Goal: Task Accomplishment & Management: Manage account settings

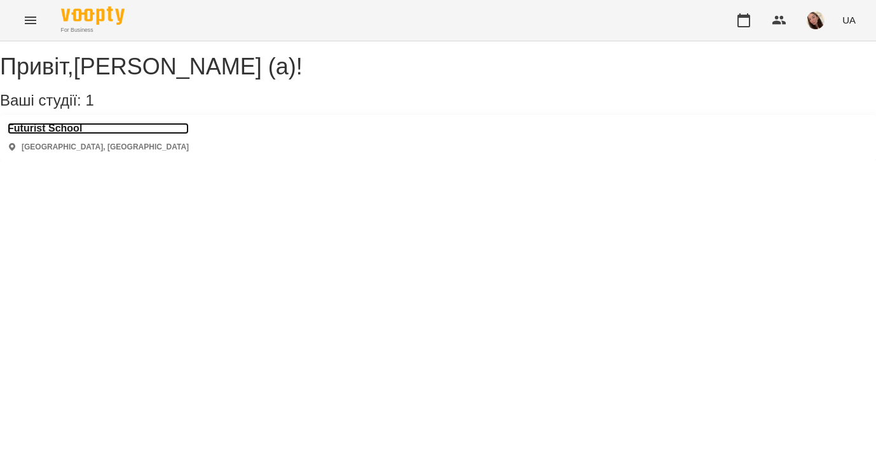
click at [52, 134] on h3 "Futurist School" at bounding box center [98, 128] width 181 height 11
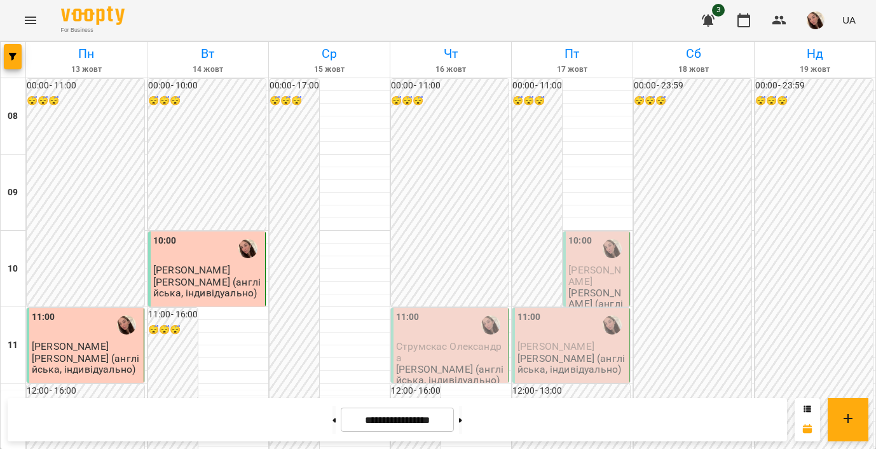
scroll to position [634, 0]
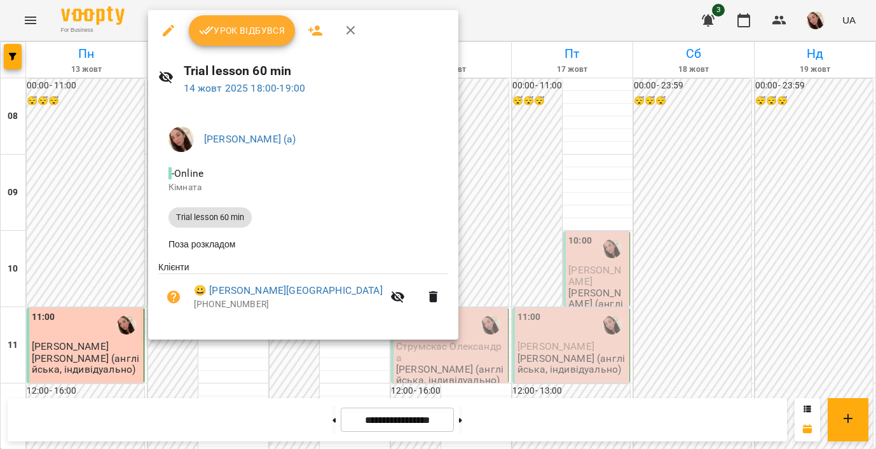
click at [235, 34] on span "Урок відбувся" at bounding box center [242, 30] width 86 height 15
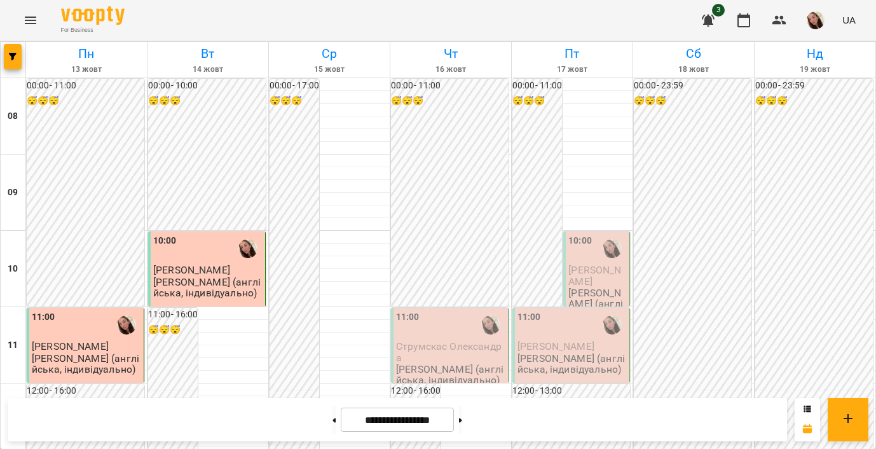
scroll to position [808, 0]
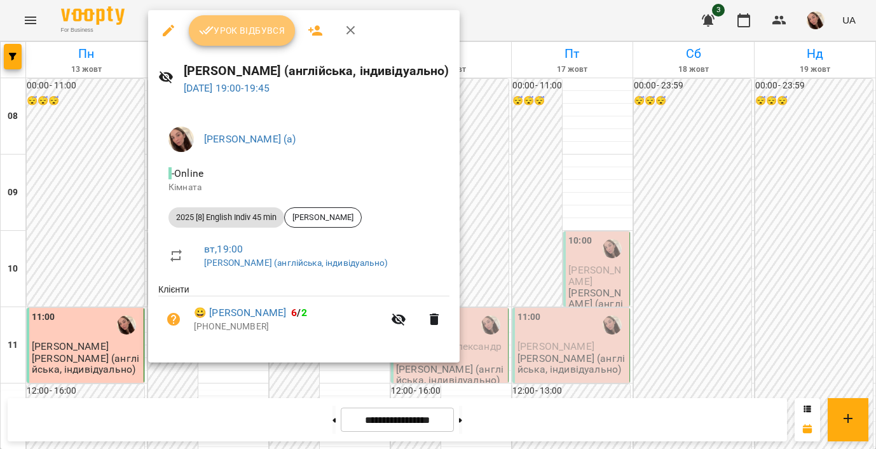
click at [236, 30] on span "Урок відбувся" at bounding box center [242, 30] width 86 height 15
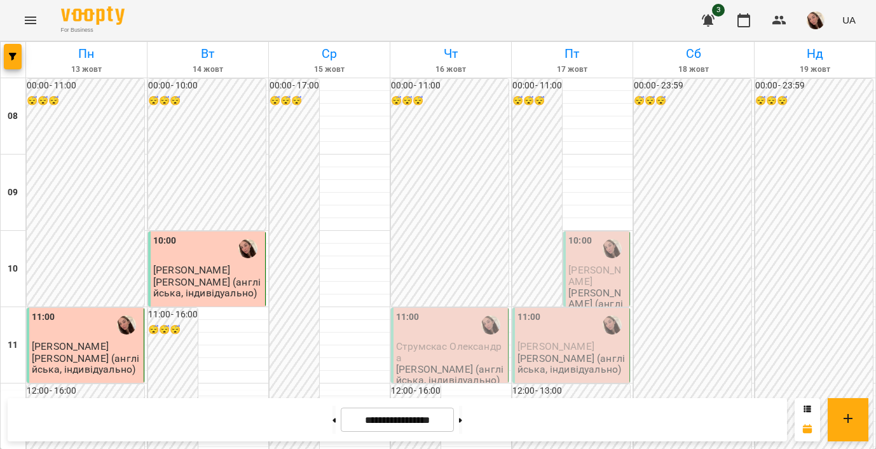
scroll to position [820, 0]
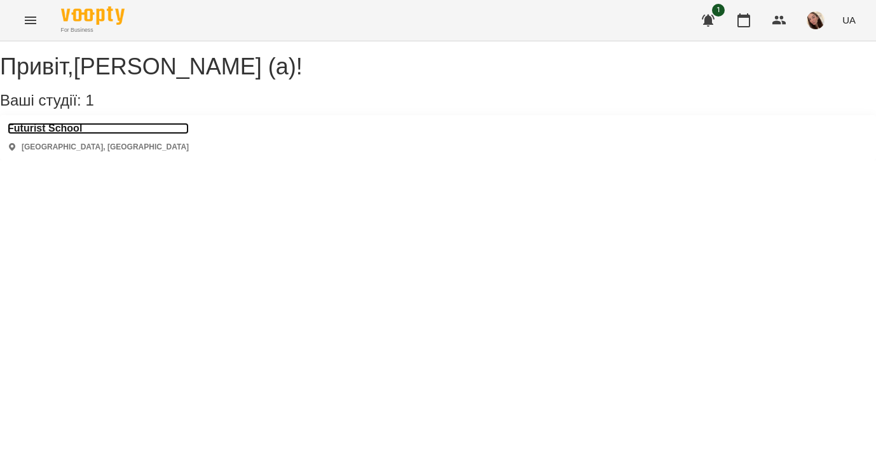
click at [72, 134] on h3 "Futurist School" at bounding box center [98, 128] width 181 height 11
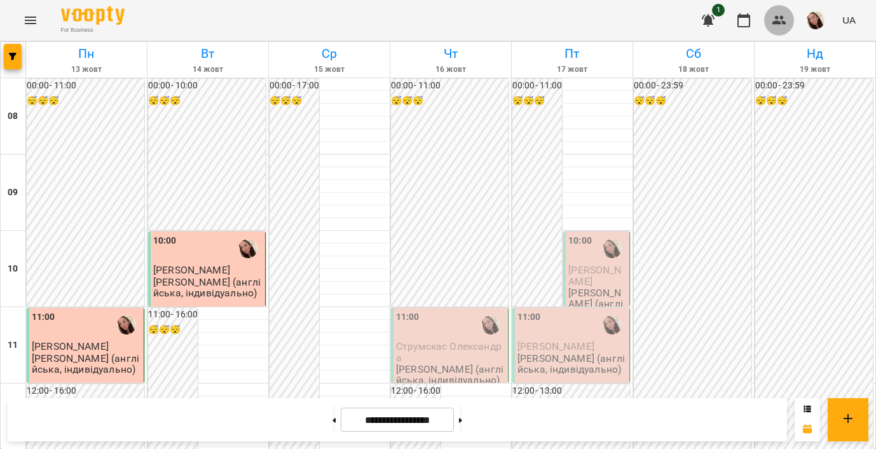
click at [774, 18] on icon "button" at bounding box center [779, 20] width 15 height 15
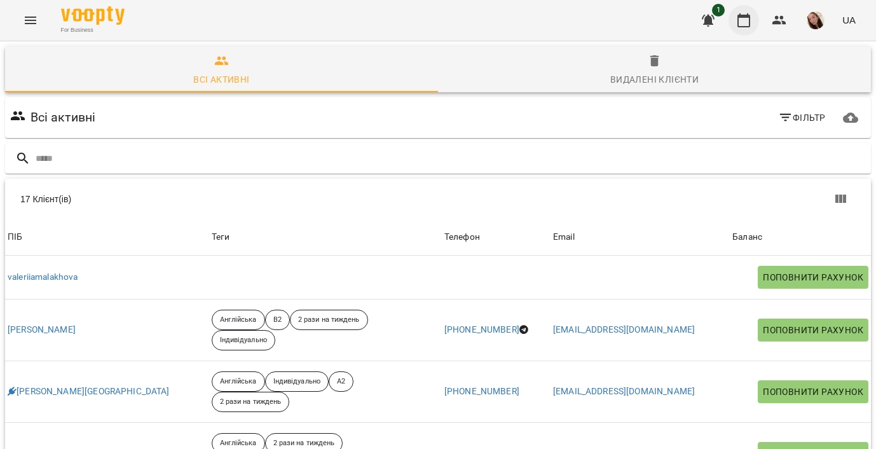
click at [741, 17] on icon "button" at bounding box center [744, 20] width 13 height 14
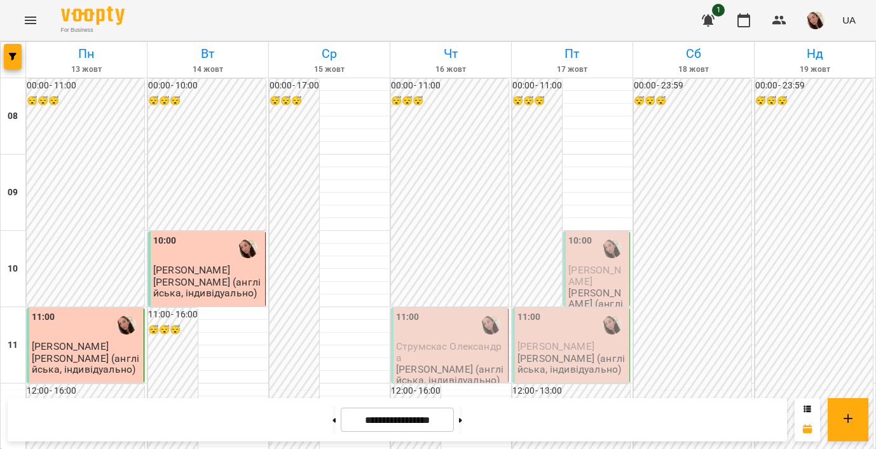
click at [812, 20] on img "button" at bounding box center [816, 20] width 18 height 18
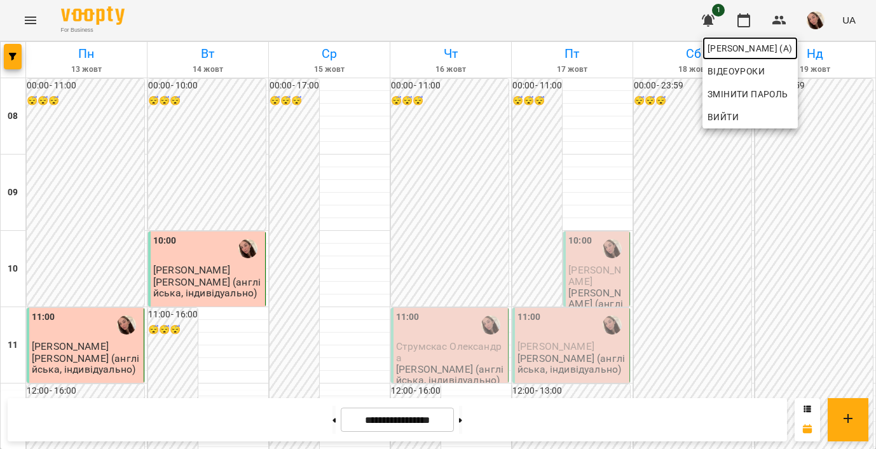
click at [729, 53] on span "[PERSON_NAME] (а)" at bounding box center [750, 48] width 85 height 15
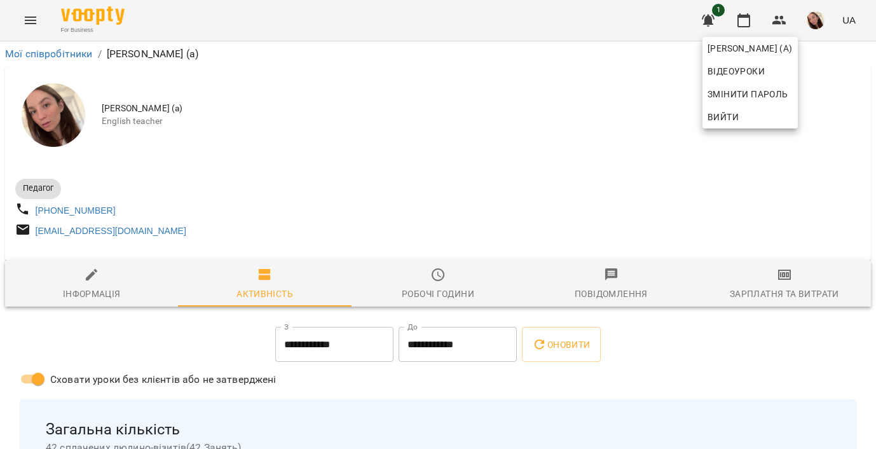
click at [447, 291] on div at bounding box center [438, 224] width 876 height 449
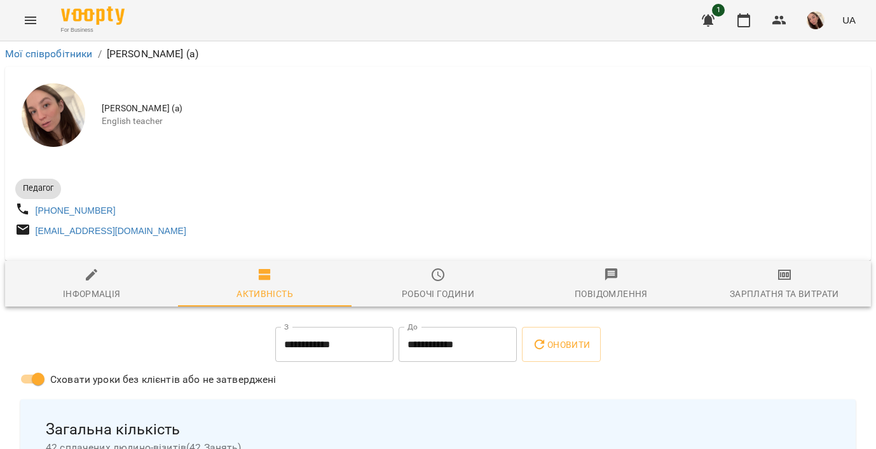
click at [440, 290] on span "Робочі години" at bounding box center [438, 284] width 158 height 34
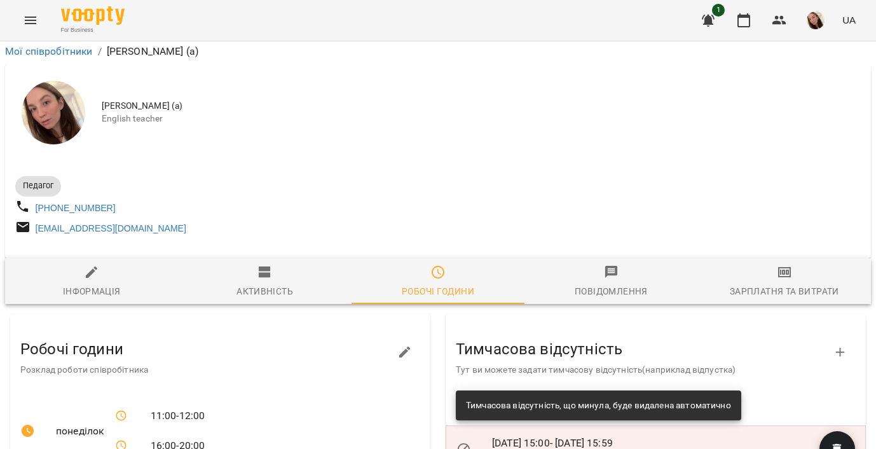
scroll to position [187, 0]
click at [401, 345] on icon "button" at bounding box center [404, 352] width 15 height 15
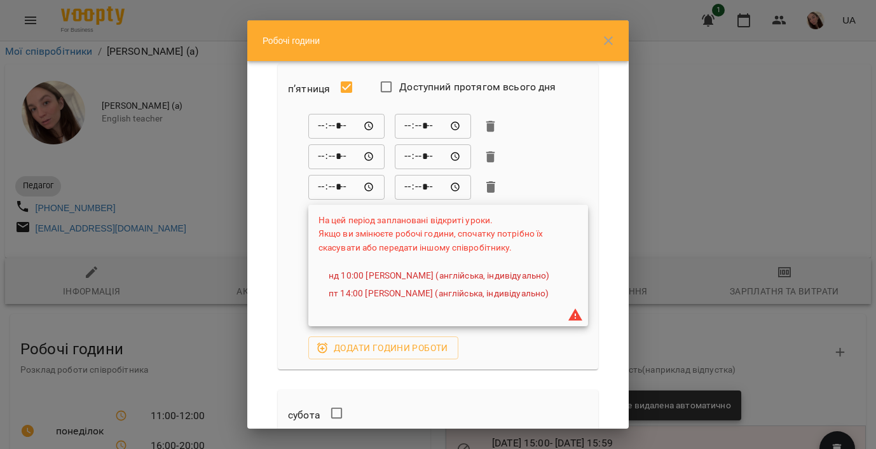
scroll to position [1060, 0]
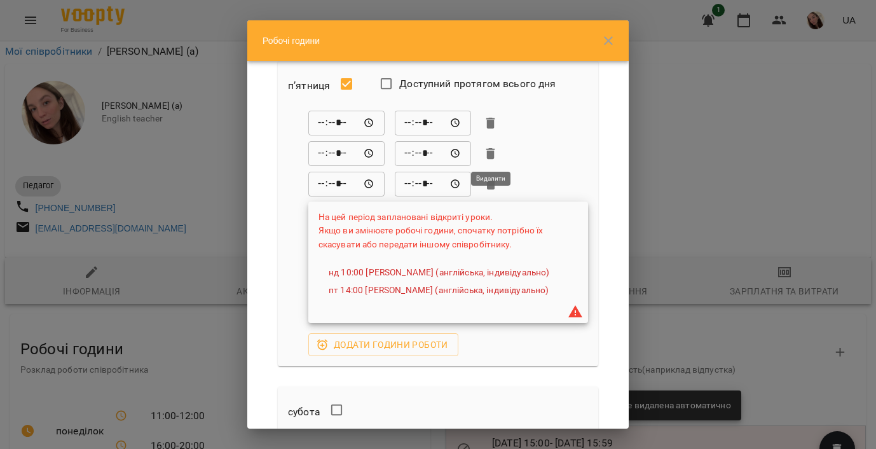
click at [493, 154] on icon "button" at bounding box center [490, 153] width 9 height 11
type input "*****"
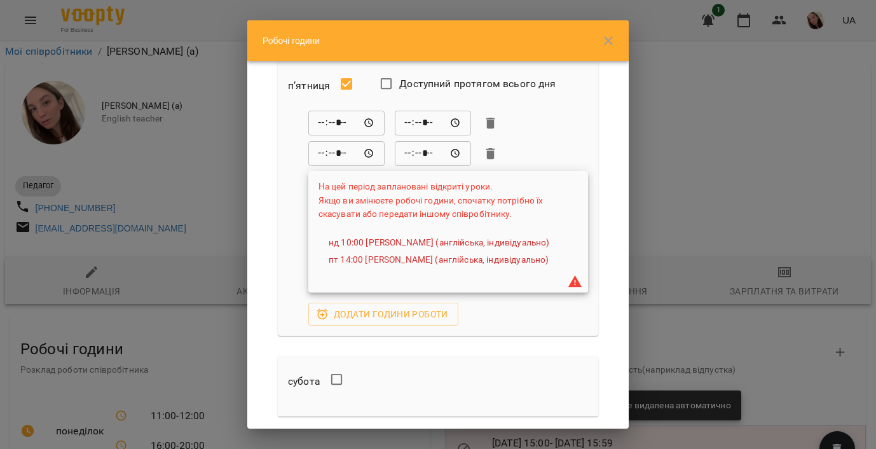
scroll to position [1230, 0]
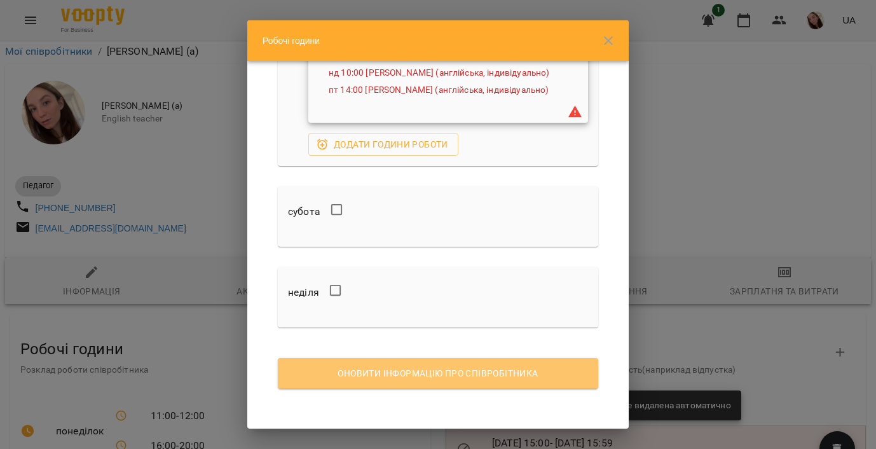
click at [444, 385] on button "Оновити інформацію про співробітника" at bounding box center [438, 373] width 321 height 31
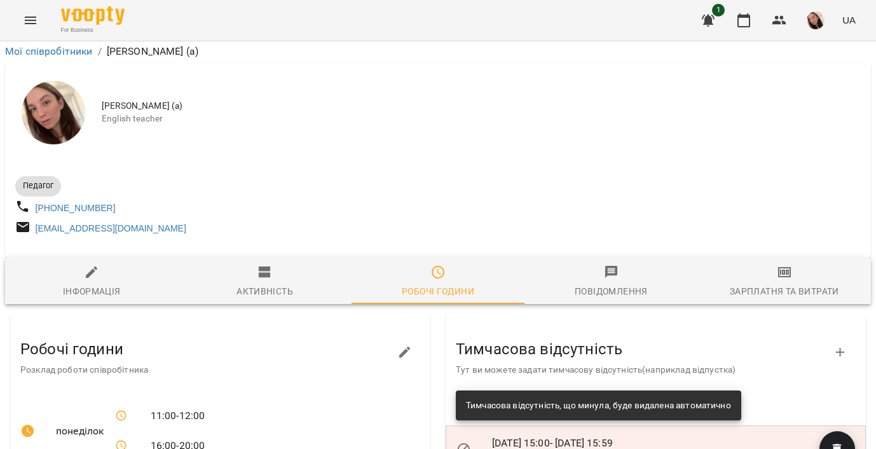
scroll to position [156, 0]
click at [748, 24] on icon "button" at bounding box center [743, 20] width 15 height 15
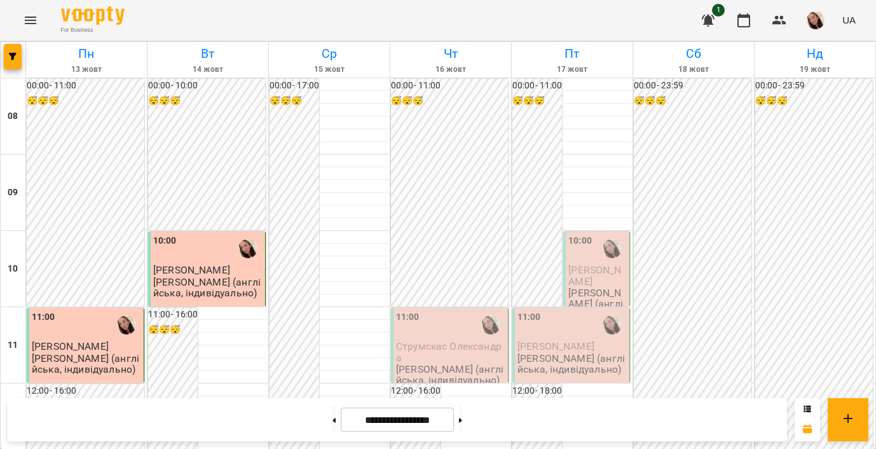
scroll to position [610, 0]
